Goal: Task Accomplishment & Management: Manage account settings

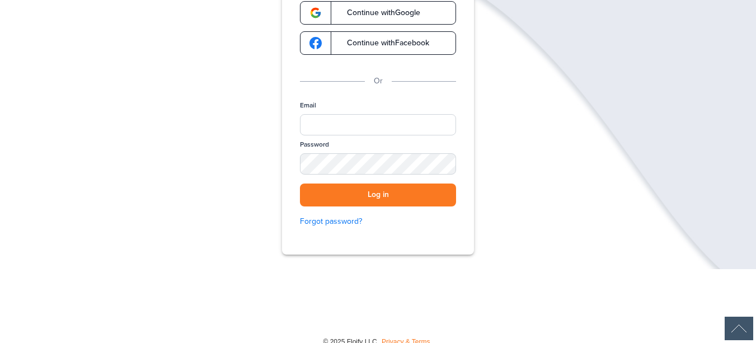
scroll to position [26, 0]
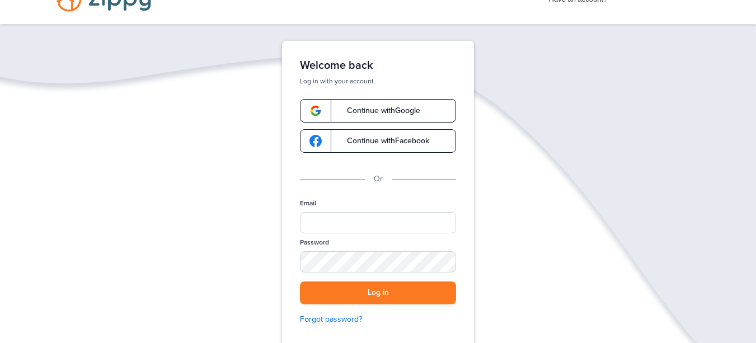
click at [399, 114] on span "Continue with Google" at bounding box center [378, 111] width 84 height 8
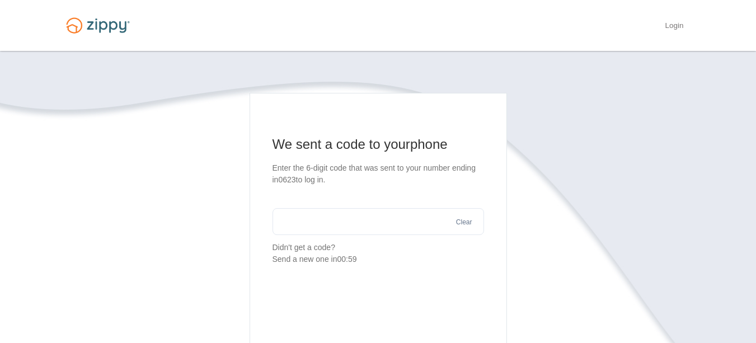
click at [361, 214] on input "text" at bounding box center [377, 221] width 211 height 27
click at [671, 22] on link "Login" at bounding box center [674, 26] width 18 height 11
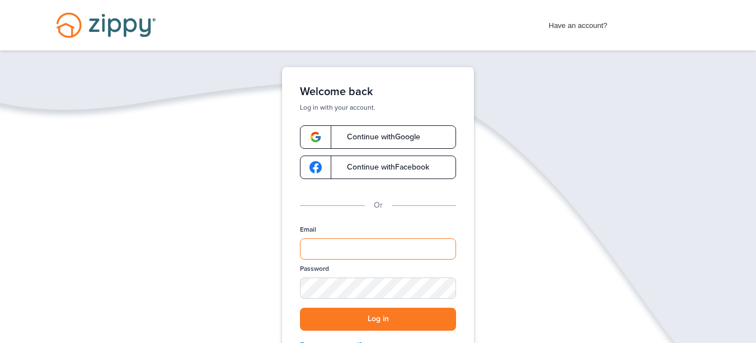
click at [355, 250] on input "Email" at bounding box center [378, 248] width 156 height 21
type input "**********"
click at [385, 275] on div "Password" at bounding box center [378, 286] width 156 height 44
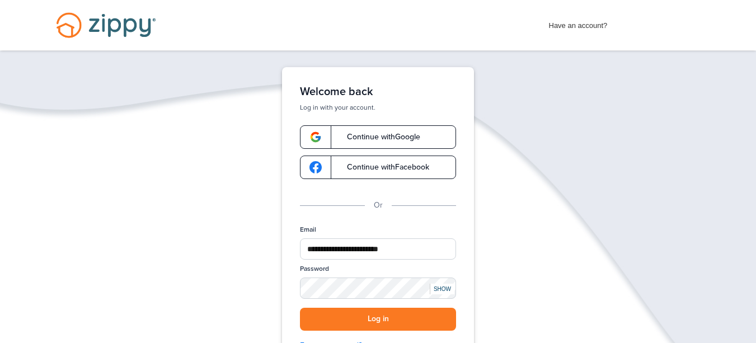
click at [442, 289] on div "SHOW" at bounding box center [442, 289] width 25 height 11
click at [407, 323] on button "Log in" at bounding box center [378, 319] width 156 height 23
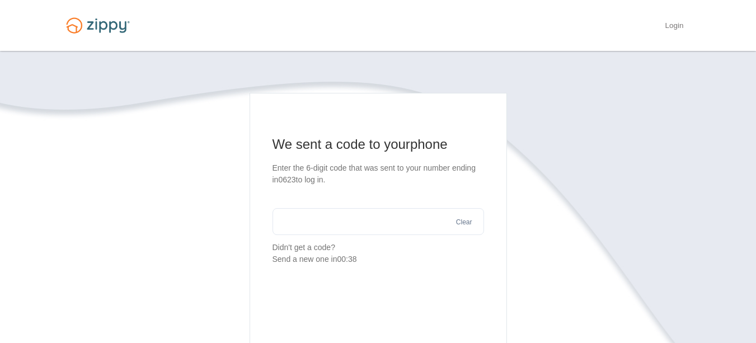
click at [305, 250] on p "Didn't get a code? Send a new one in 00:38" at bounding box center [377, 253] width 211 height 23
click at [328, 246] on p "Didn't get a code? Send a new one in 00:37" at bounding box center [377, 253] width 211 height 23
click at [676, 26] on link "Login" at bounding box center [674, 26] width 18 height 11
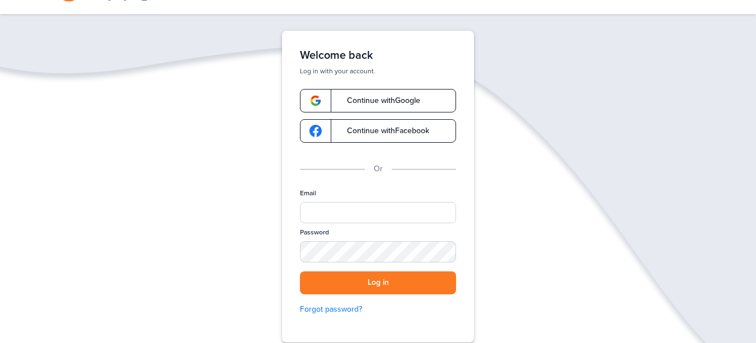
scroll to position [56, 0]
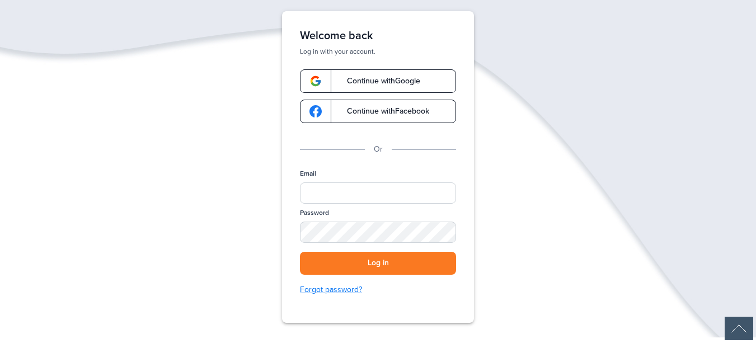
click at [341, 291] on link "Forgot password?" at bounding box center [378, 290] width 156 height 12
